Goal: Task Accomplishment & Management: Manage account settings

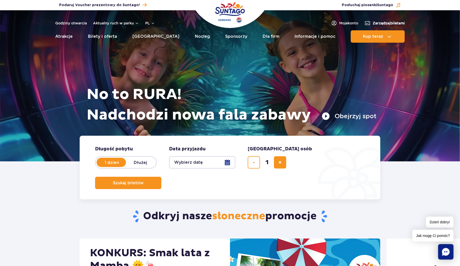
click at [374, 24] on span "Zarządzaj biletami" at bounding box center [389, 23] width 32 height 5
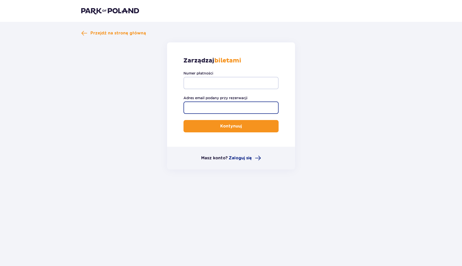
click at [218, 106] on input "Adres email podany przy rezerwacji" at bounding box center [231, 108] width 95 height 12
type input "marcin@windmill.com.pl"
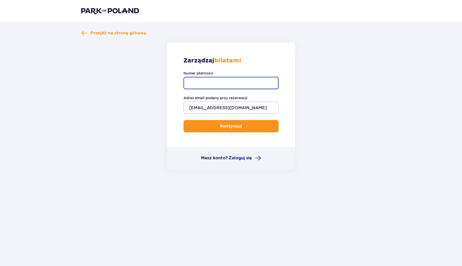
click at [221, 79] on input "Numer płatności" at bounding box center [231, 83] width 95 height 12
paste input "TR-VRC-HZFUA7X"
click at [230, 126] on p "Kontynuuj" at bounding box center [231, 126] width 22 height 6
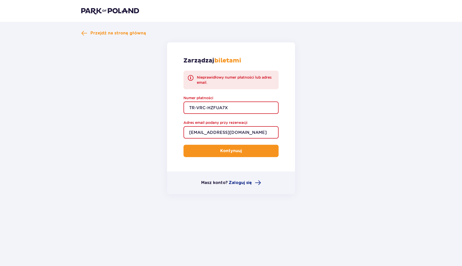
click at [253, 132] on input "marcin@windmill.com.pl" at bounding box center [231, 132] width 95 height 12
click at [232, 105] on input "TR-VRC-HZFUA7X" at bounding box center [231, 108] width 95 height 12
type input "TR-VRC-HZFUA7X"
click at [228, 154] on button "Kontynuuj" at bounding box center [231, 151] width 95 height 12
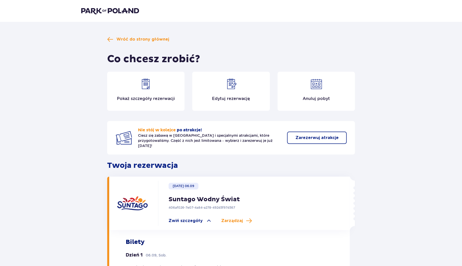
click at [227, 86] on img at bounding box center [231, 84] width 12 height 12
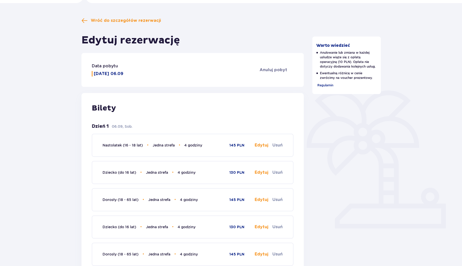
scroll to position [38, 0]
click at [268, 70] on span "Anuluj pobyt" at bounding box center [274, 70] width 28 height 6
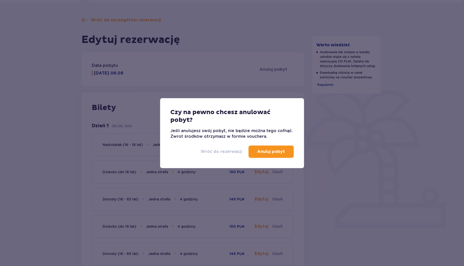
click at [220, 152] on p "Wróć do rezerwacji" at bounding box center [222, 152] width 42 height 6
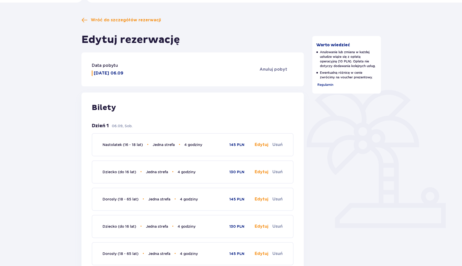
click at [262, 146] on button "Edytuj" at bounding box center [262, 145] width 14 height 6
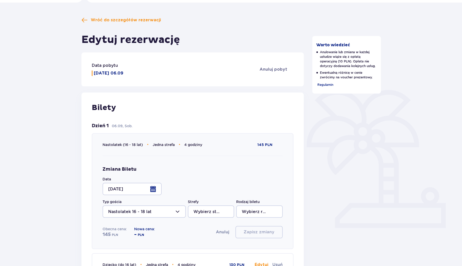
type input "4 godziny"
type input "Jedna strefa"
click at [150, 193] on div at bounding box center [132, 189] width 59 height 12
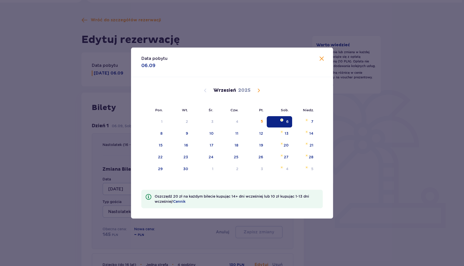
click at [42, 124] on div "Data pobytu 06.09 Pon. Wt. Śr. Czw. Pt. Sob. Niedz. Sierpień 2025 28 29 30 31 1…" at bounding box center [232, 133] width 464 height 266
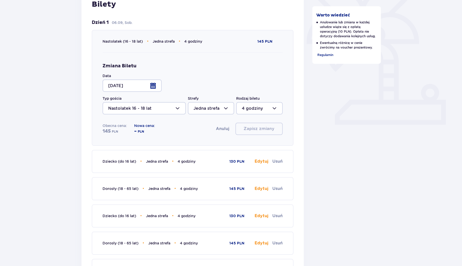
scroll to position [169, 0]
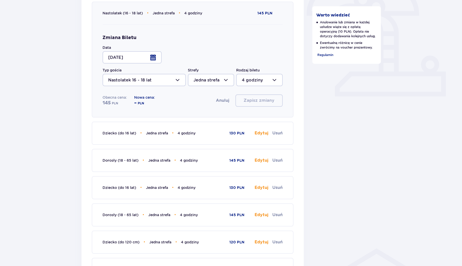
click at [149, 56] on div at bounding box center [132, 57] width 59 height 12
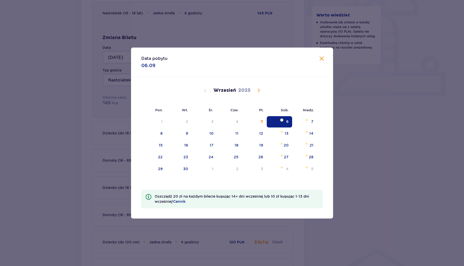
click at [323, 59] on span at bounding box center [322, 59] width 6 height 6
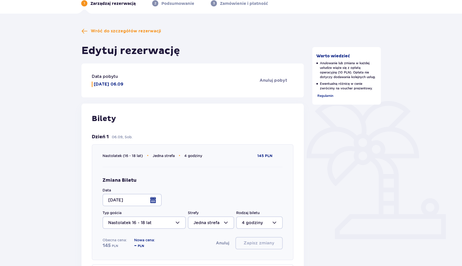
scroll to position [27, 0]
click at [324, 95] on span "Regulamin" at bounding box center [326, 96] width 16 height 4
click at [274, 82] on span "Anuluj pobyt" at bounding box center [274, 80] width 28 height 6
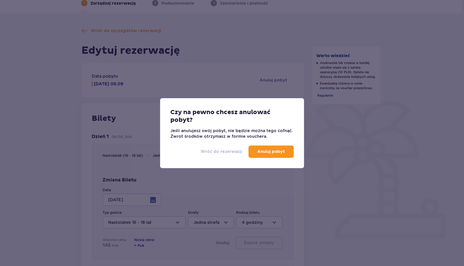
click at [214, 154] on p "Wróć do rezerwacji" at bounding box center [222, 152] width 42 height 6
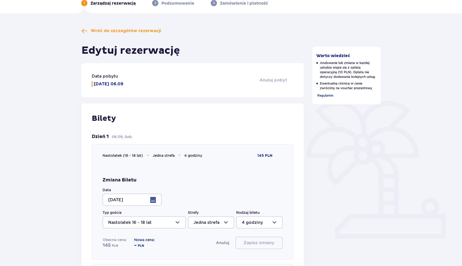
click at [273, 79] on span "Anuluj pobyt" at bounding box center [274, 80] width 28 height 6
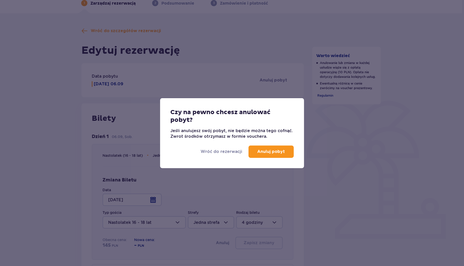
click at [275, 157] on button "Anuluj pobyt" at bounding box center [271, 152] width 45 height 12
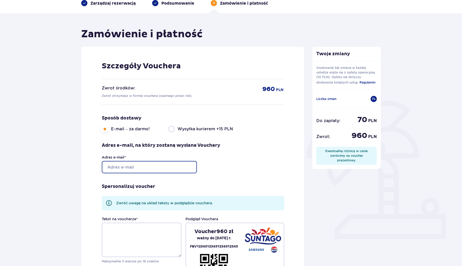
click at [136, 166] on input "Adres e-mail *" at bounding box center [149, 167] width 95 height 12
type input "marcin@windmill.com.pl"
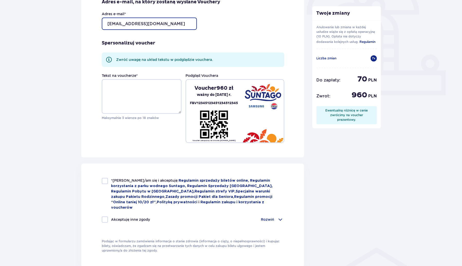
scroll to position [173, 0]
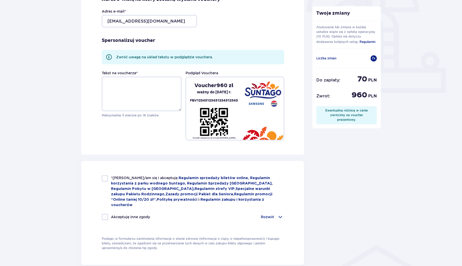
click at [104, 177] on div at bounding box center [105, 178] width 6 height 6
checkbox input "true"
click at [278, 214] on span at bounding box center [280, 217] width 6 height 6
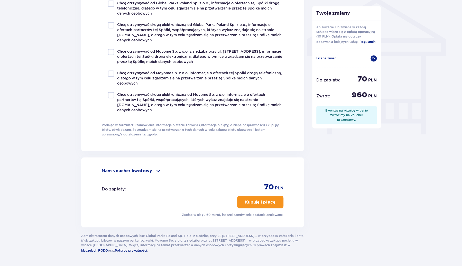
scroll to position [420, 0]
click at [255, 199] on p "Kupuję i płacę" at bounding box center [260, 202] width 30 height 6
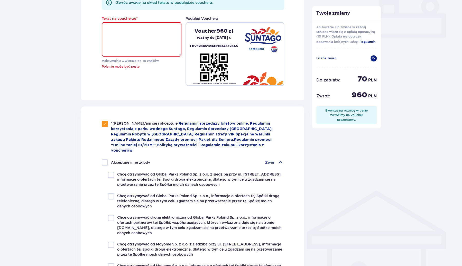
scroll to position [223, 0]
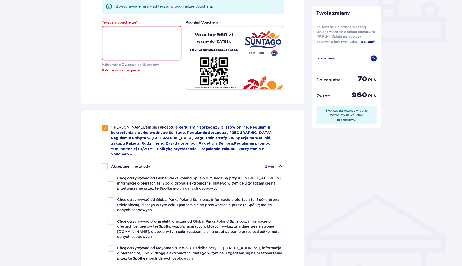
click at [139, 42] on textarea "Tekst na voucherze *" at bounding box center [142, 43] width 80 height 34
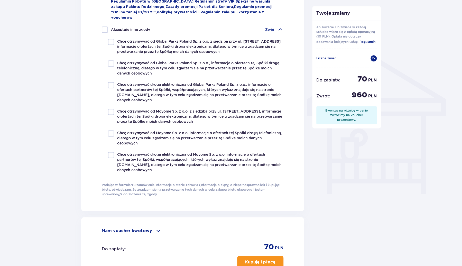
scroll to position [431, 0]
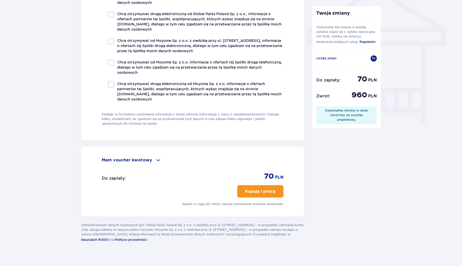
type textarea "Miki"
click at [264, 187] on button "Kupuję i płacę" at bounding box center [260, 191] width 46 height 12
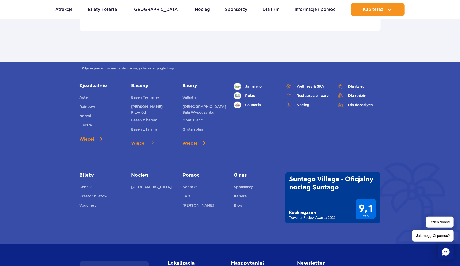
scroll to position [1775, 0]
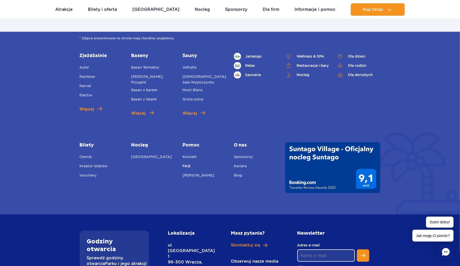
click at [187, 165] on link "FAQ" at bounding box center [187, 166] width 8 height 7
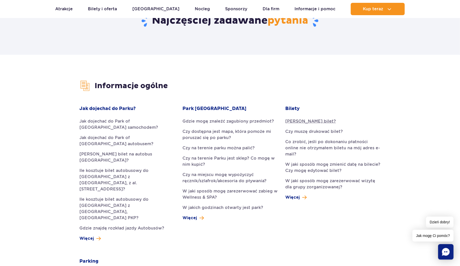
scroll to position [76, 0]
click at [291, 194] on span "Więcej" at bounding box center [292, 197] width 14 height 6
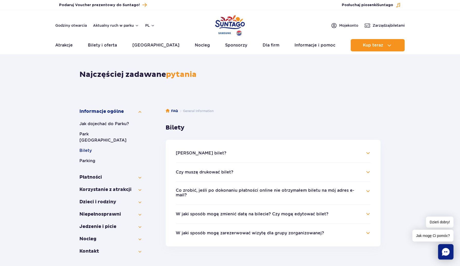
click at [367, 211] on h4 "W jaki sposób mogę zmienić datę na bilecie? Czy mogę edytować bilet?" at bounding box center [273, 214] width 194 height 6
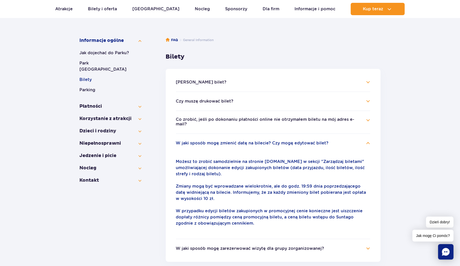
scroll to position [71, 0]
click at [140, 104] on button "Płatności" at bounding box center [111, 107] width 62 height 6
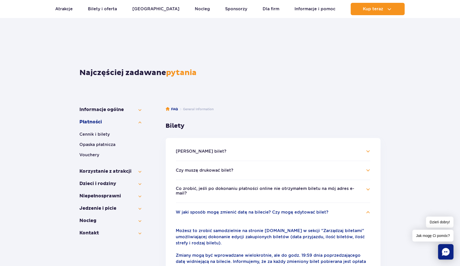
scroll to position [0, 0]
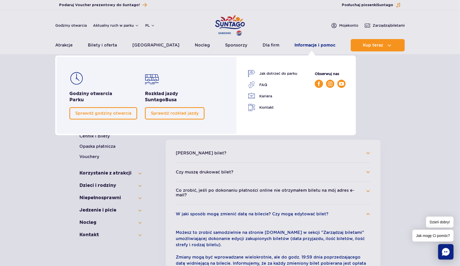
click at [312, 45] on link "Informacje i pomoc" at bounding box center [315, 45] width 41 height 12
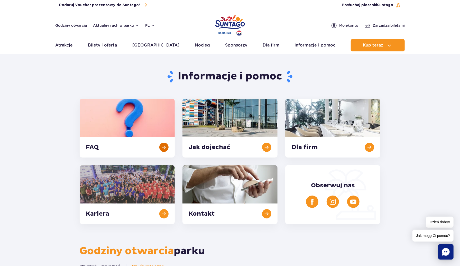
click at [106, 148] on link at bounding box center [127, 128] width 95 height 59
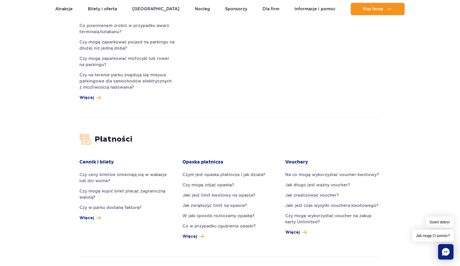
scroll to position [443, 0]
click at [344, 172] on link "Na co mogę wykorzystać voucher kwotowy?" at bounding box center [332, 175] width 95 height 6
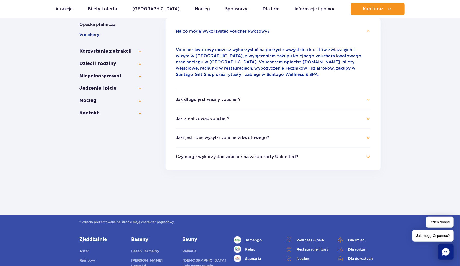
click at [370, 102] on h4 "Jak długo jest ważny voucher?" at bounding box center [273, 100] width 194 height 6
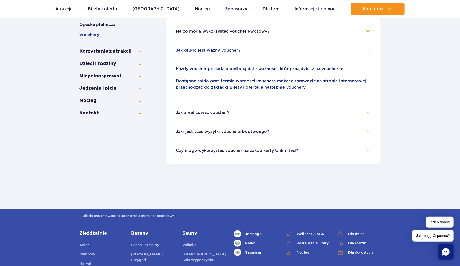
click at [367, 112] on h4 "Jak zrealizować voucher?" at bounding box center [273, 113] width 194 height 6
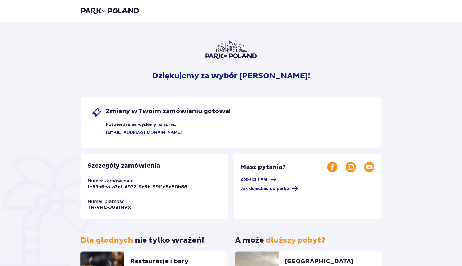
click at [0, 124] on div "Dziękujemy za wybór [PERSON_NAME]! Zmiany w Twoim zamówieniu gotowe! Potwierdze…" at bounding box center [231, 180] width 462 height 317
